Goal: Register for event/course

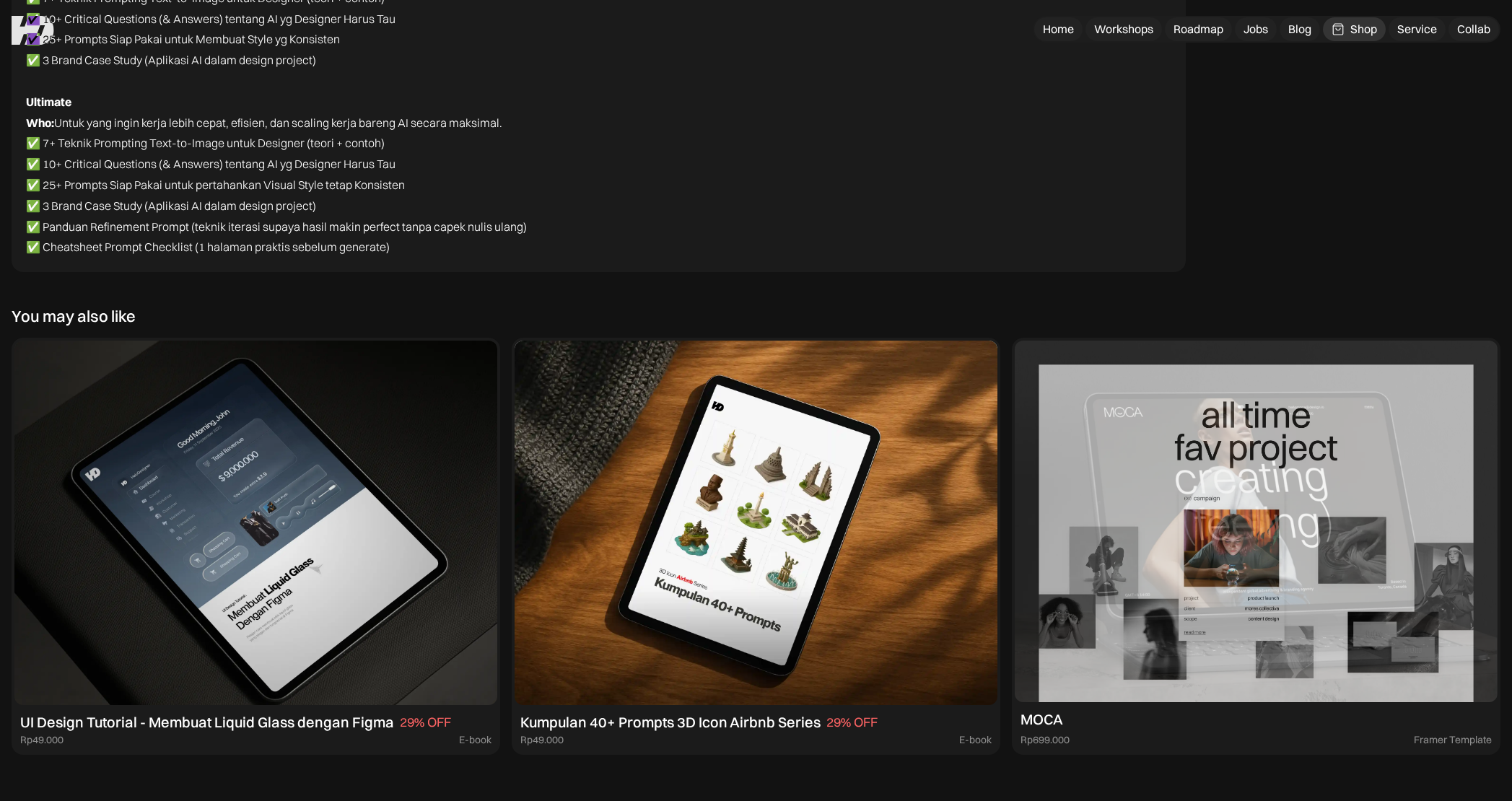
scroll to position [11004, 0]
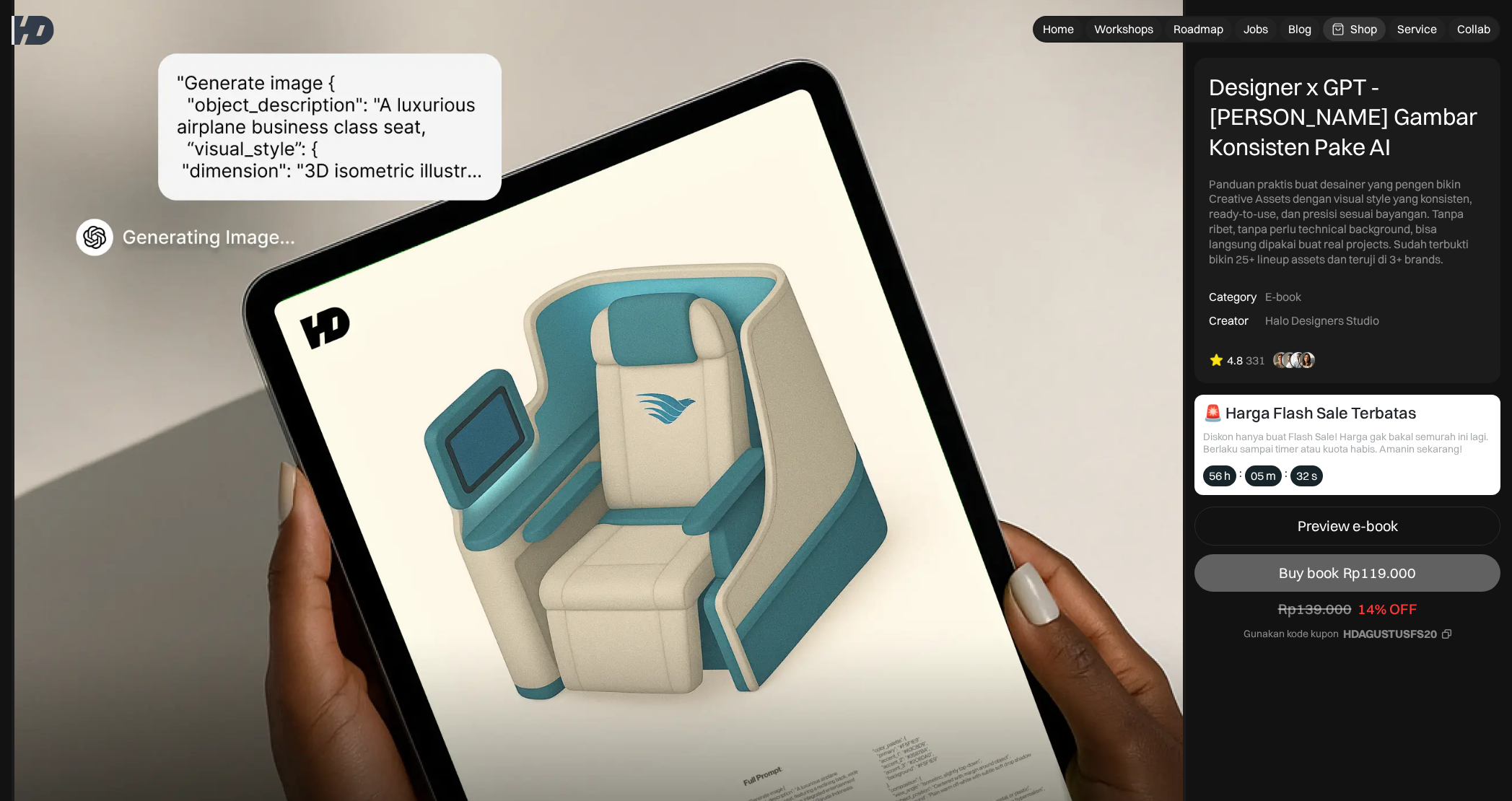
scroll to position [0, 0]
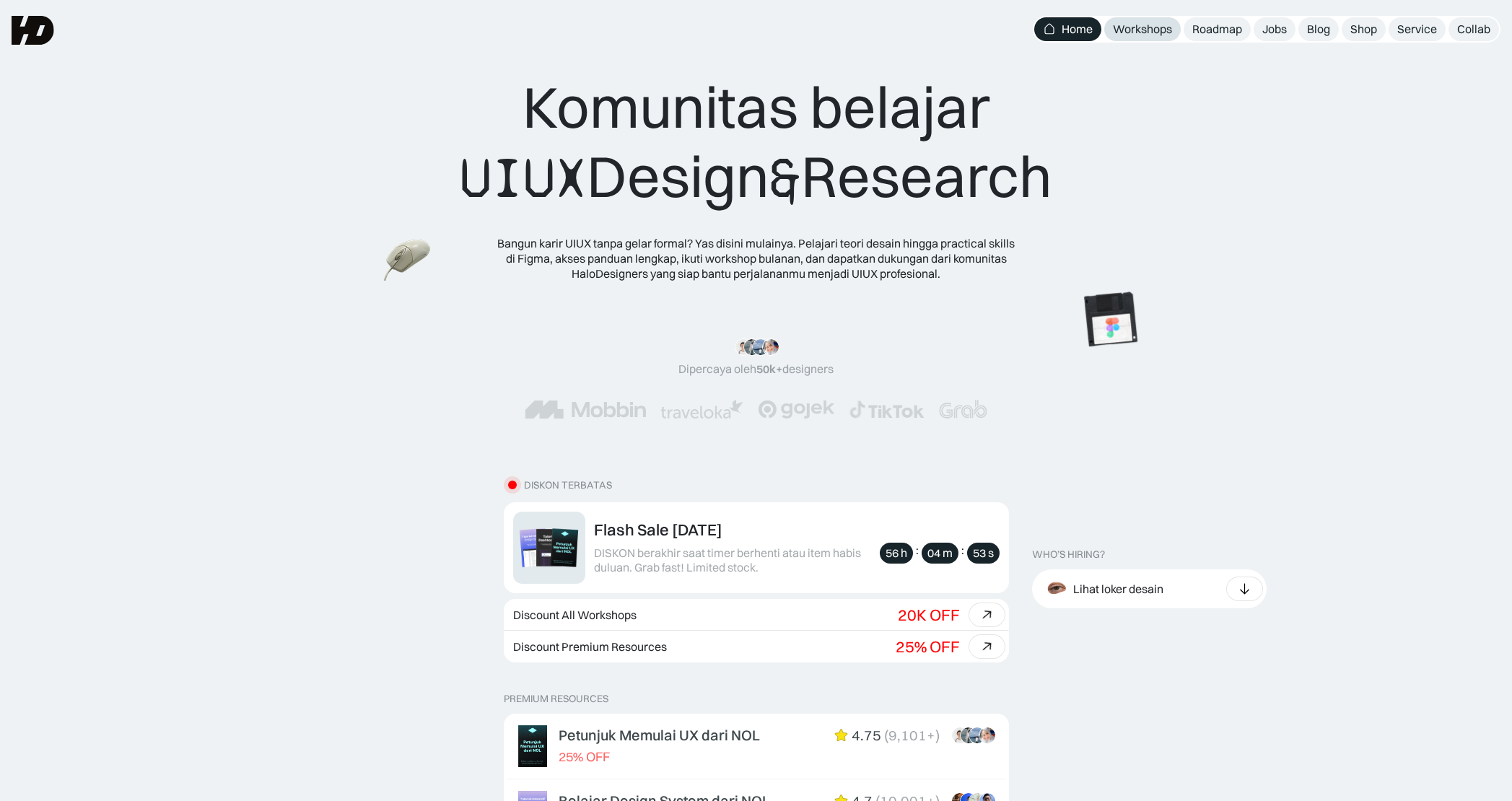
click at [1143, 29] on div "Workshops" at bounding box center [1142, 29] width 59 height 15
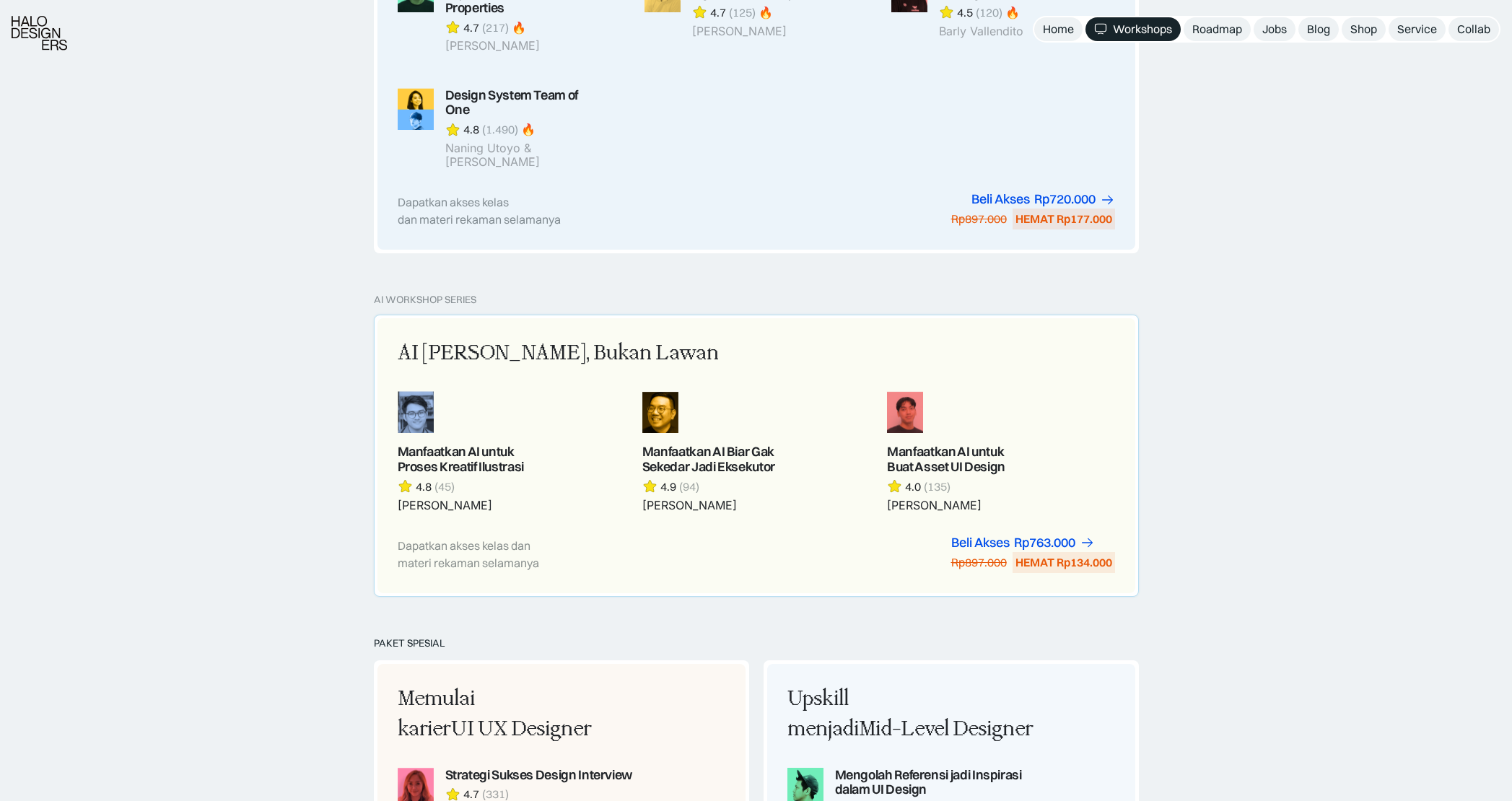
scroll to position [1467, 0]
click at [953, 431] on link at bounding box center [1001, 450] width 227 height 121
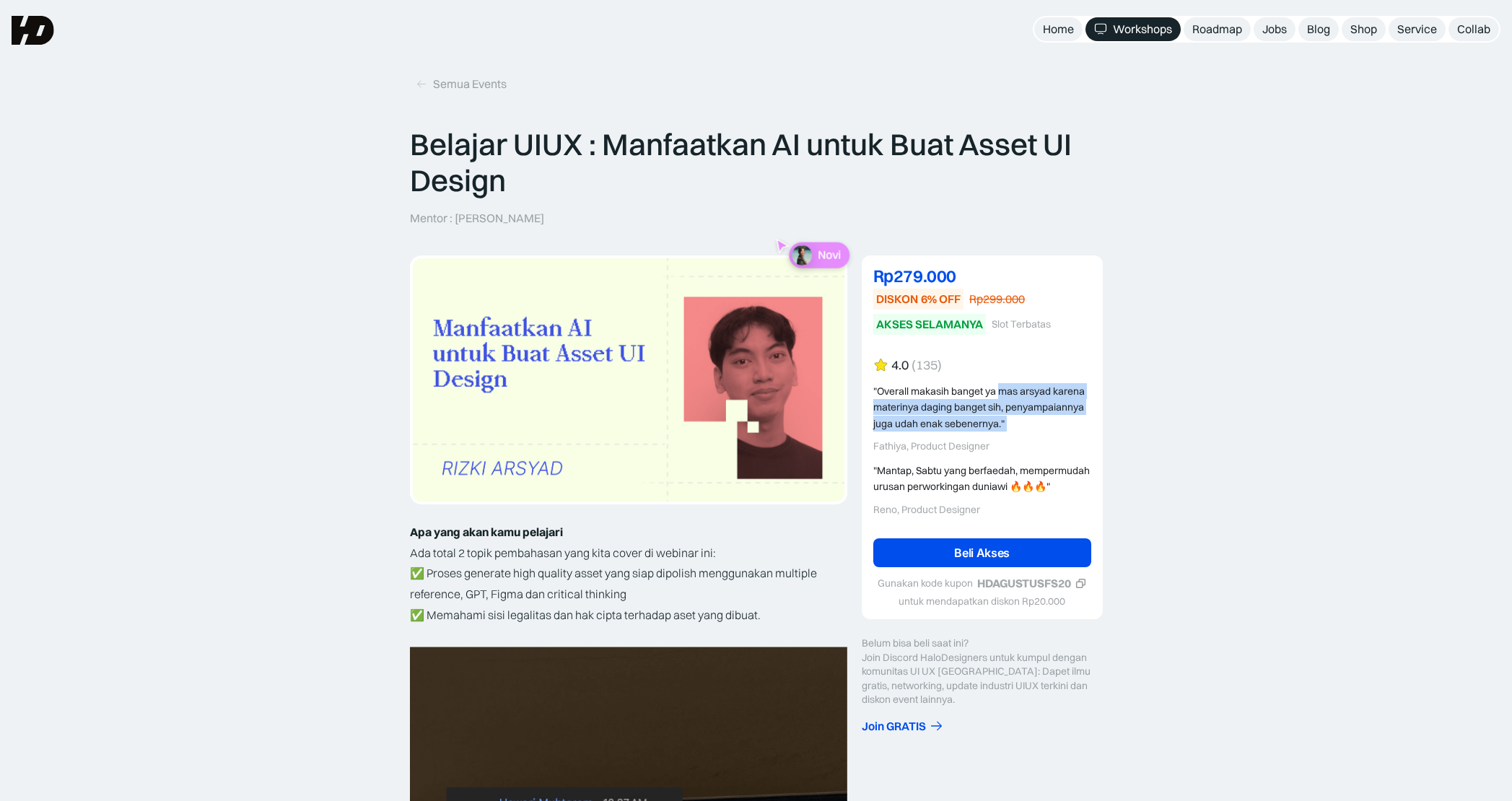
drag, startPoint x: 1003, startPoint y: 396, endPoint x: 1032, endPoint y: 436, distance: 49.4
click at [1032, 437] on div ""Overall makasih banget ya mas arsyad karena materinya daging banget sih, penya…" at bounding box center [982, 418] width 218 height 69
click at [1042, 433] on div ""Overall makasih banget ya mas arsyad karena materinya daging banget sih, penya…" at bounding box center [982, 418] width 218 height 69
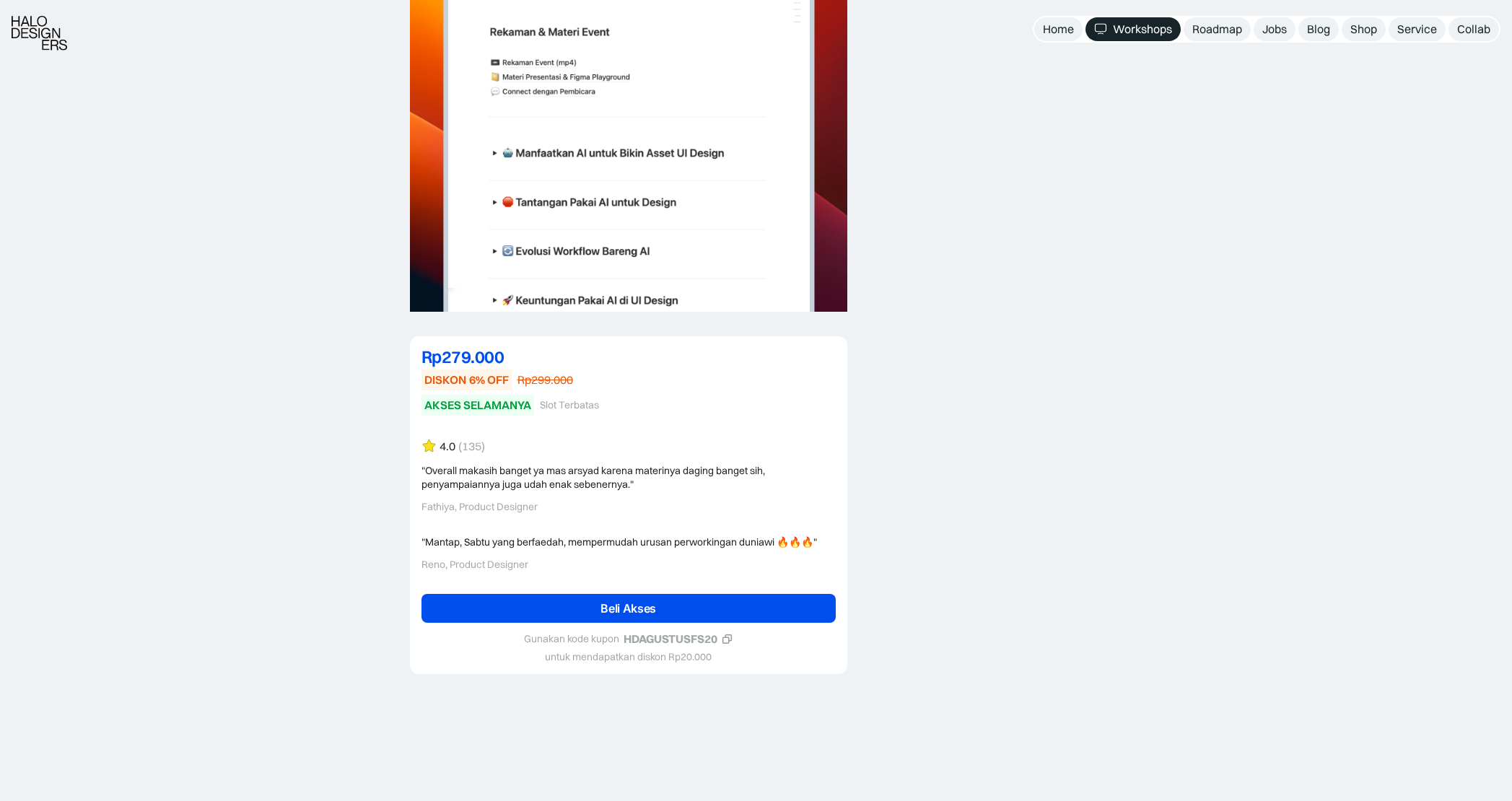
scroll to position [3288, 0]
